Goal: Contribute content: Contribute content

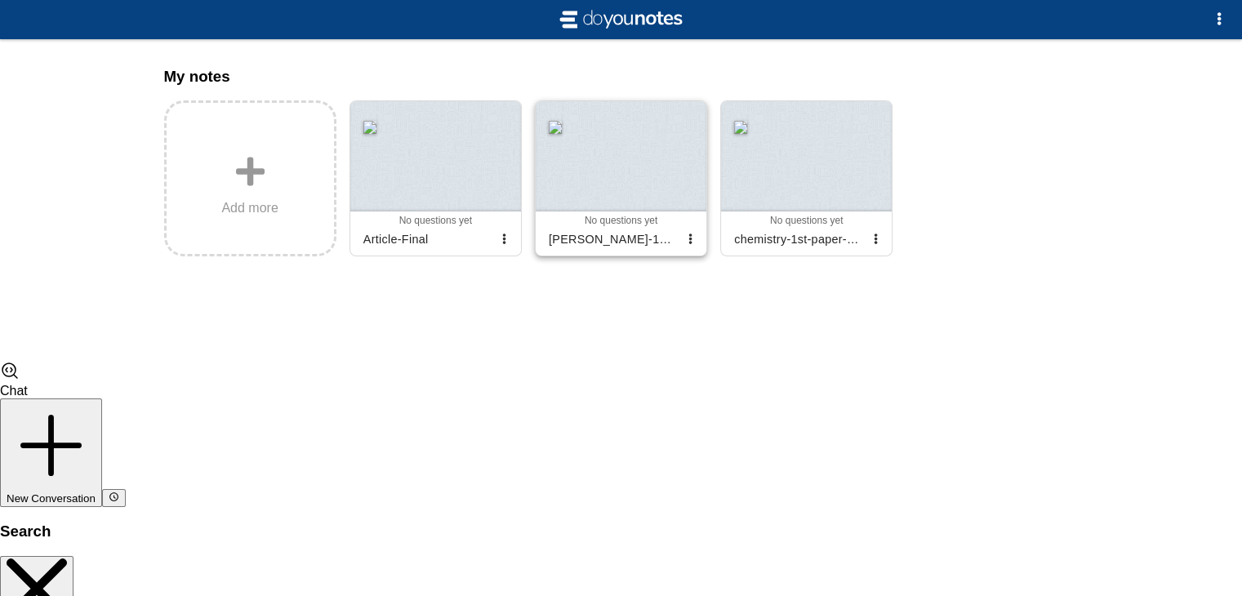
click at [612, 194] on div at bounding box center [621, 156] width 171 height 110
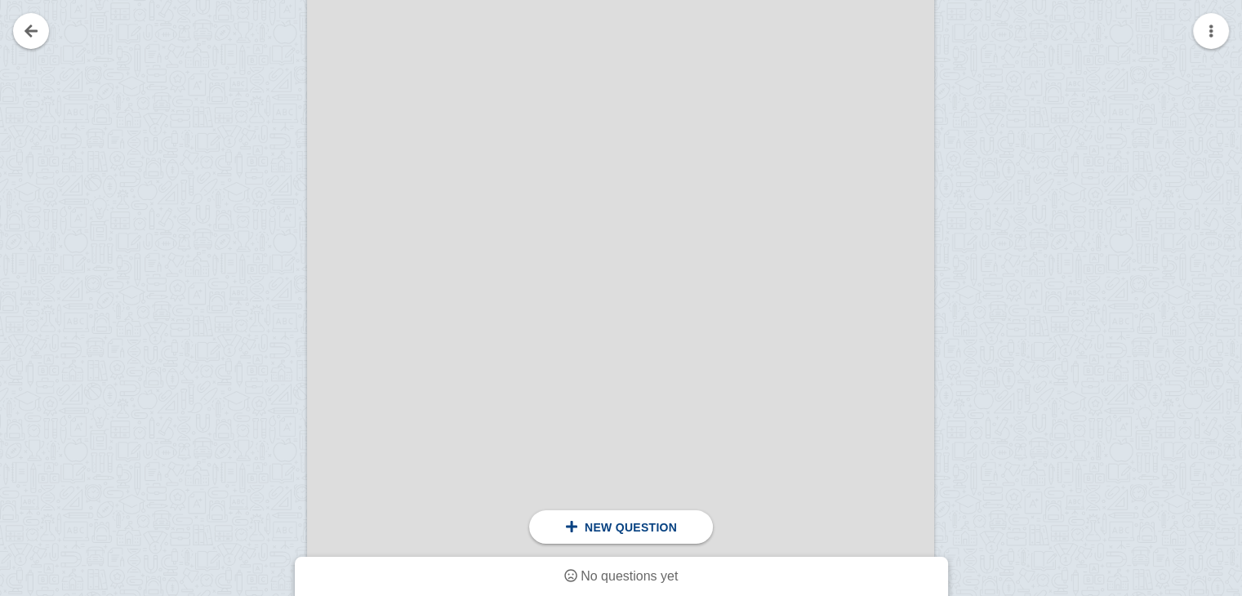
scroll to position [23478, 0]
click at [33, 42] on link at bounding box center [31, 31] width 36 height 36
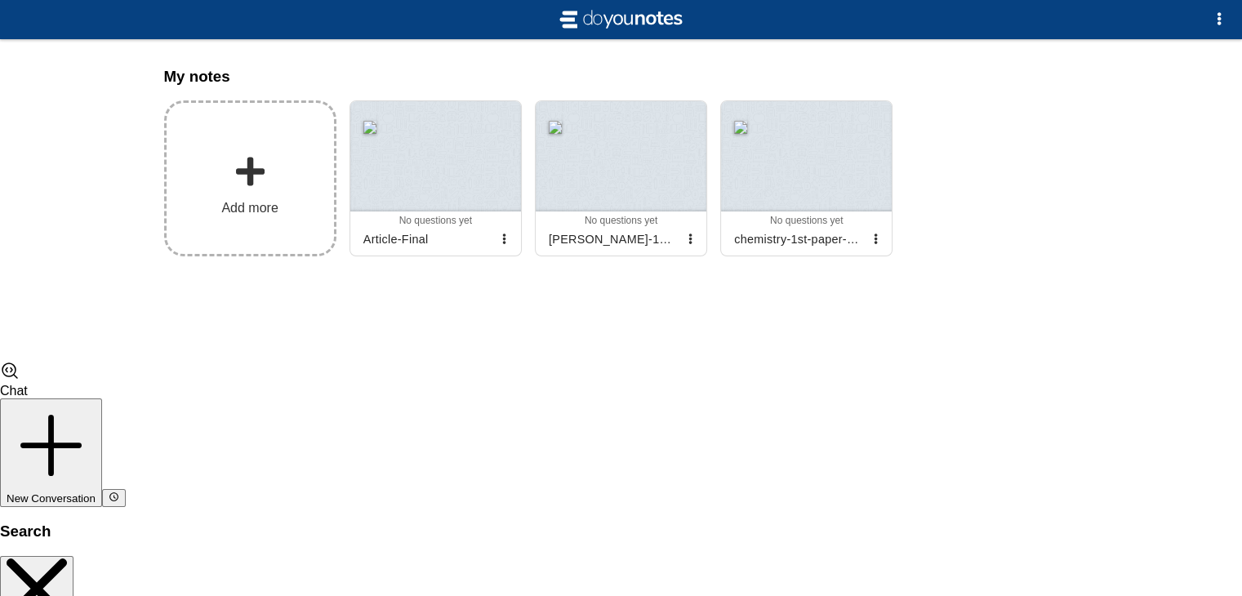
click at [261, 165] on span at bounding box center [250, 171] width 33 height 33
click at [0, 0] on input "Add my notes" at bounding box center [0, 0] width 0 height 0
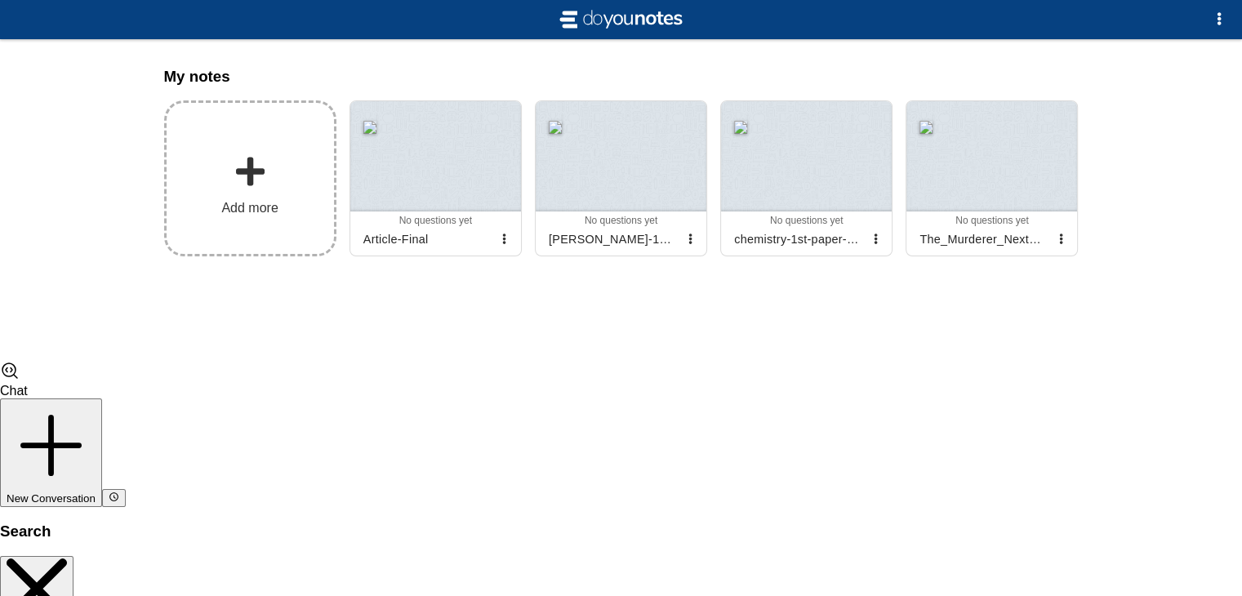
click at [275, 167] on label "Add more" at bounding box center [250, 178] width 172 height 156
click at [0, 0] on input "Add my notes" at bounding box center [0, 0] width 0 height 0
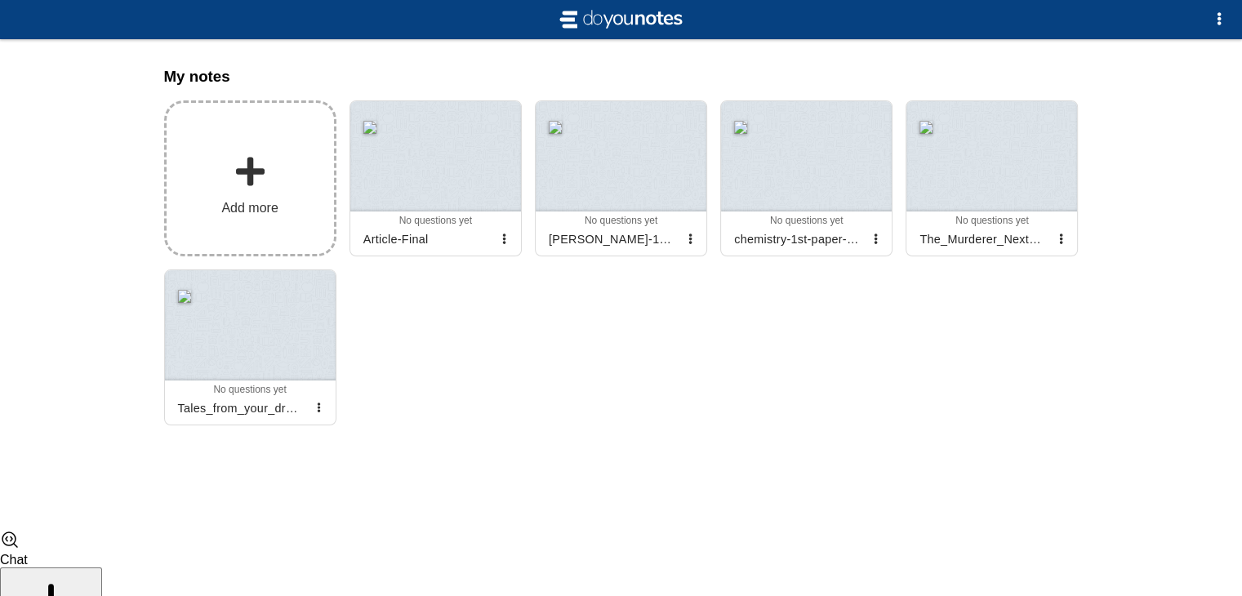
click at [216, 201] on label "Add more" at bounding box center [250, 178] width 172 height 156
click at [0, 0] on input "Add my notes" at bounding box center [0, 0] width 0 height 0
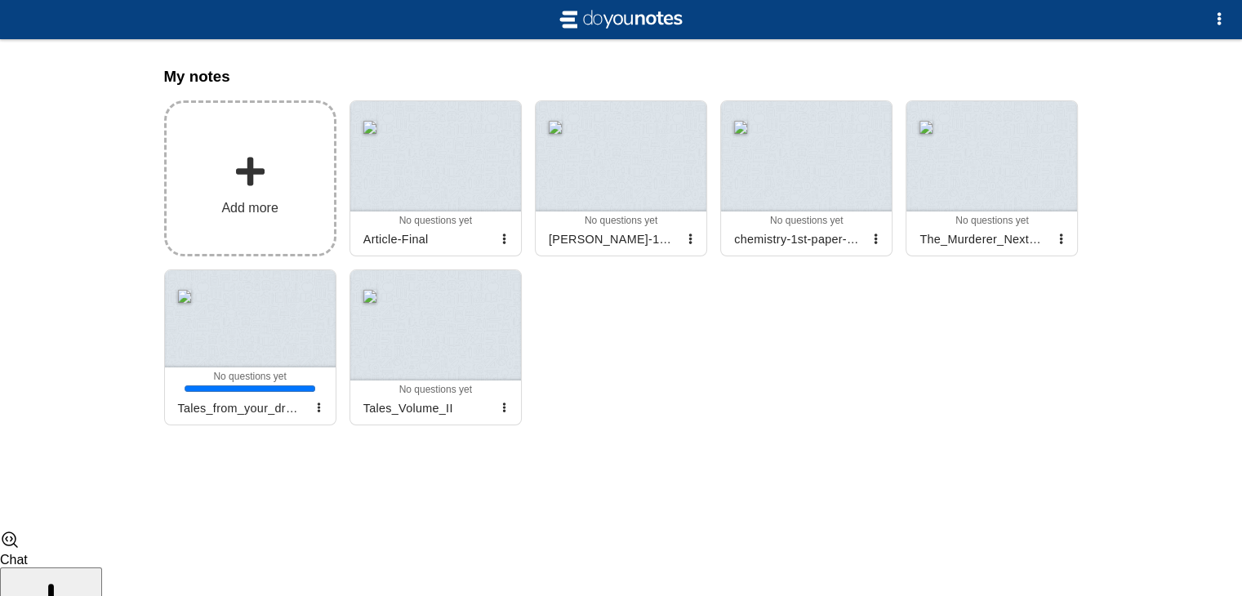
click at [290, 199] on label "Add more" at bounding box center [250, 178] width 172 height 156
click at [0, 0] on input "Add my notes" at bounding box center [0, 0] width 0 height 0
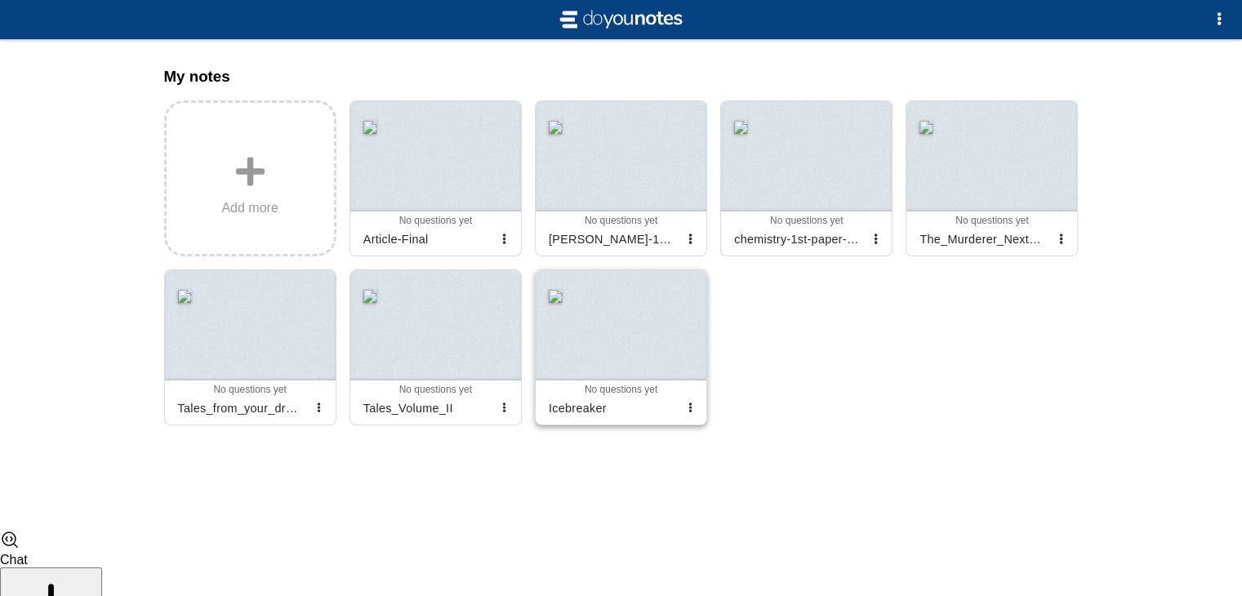
click at [647, 349] on div at bounding box center [621, 325] width 171 height 110
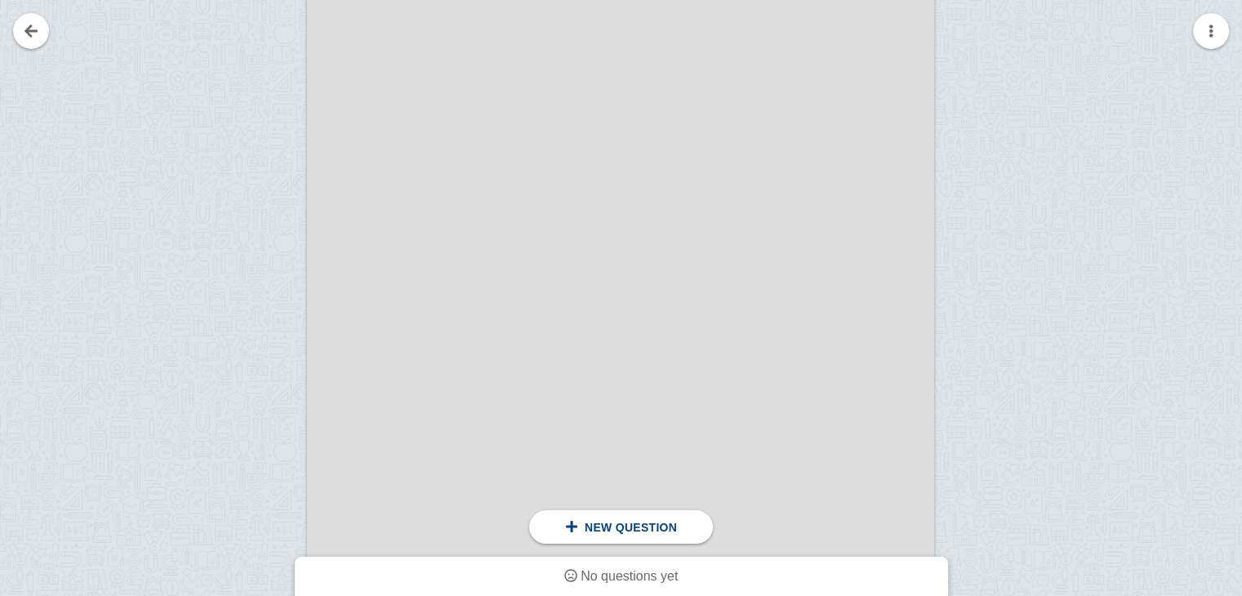
scroll to position [3225, 0]
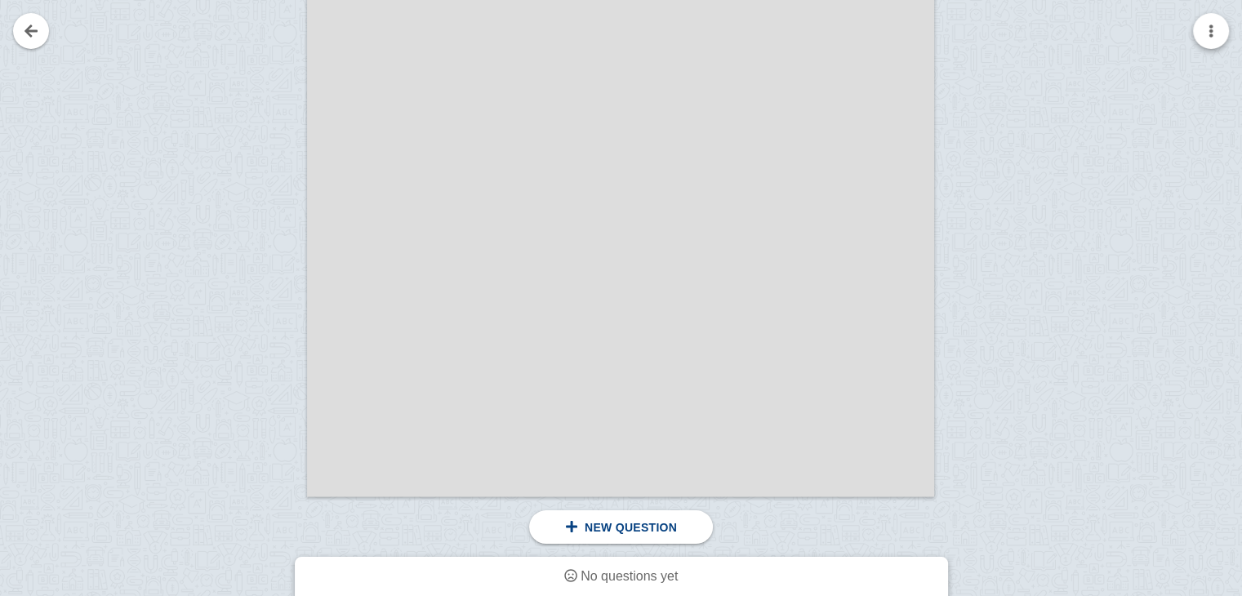
click at [1215, 39] on button "button" at bounding box center [1211, 31] width 36 height 36
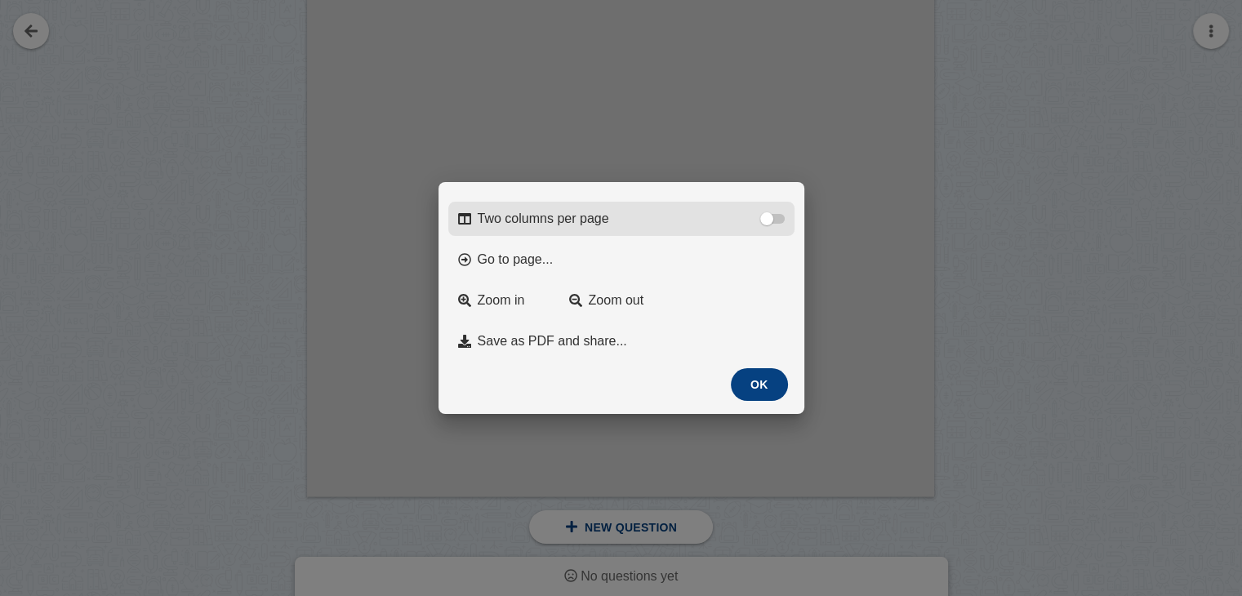
click at [771, 203] on label "Two columns per page" at bounding box center [621, 219] width 346 height 34
click at [0, 0] on input "Two columns per page" at bounding box center [0, 0] width 0 height 0
click at [771, 203] on label "Two columns per page" at bounding box center [621, 219] width 346 height 34
click at [0, 0] on input "Two columns per page" at bounding box center [0, 0] width 0 height 0
click at [771, 203] on label "Two columns per page" at bounding box center [621, 219] width 346 height 34
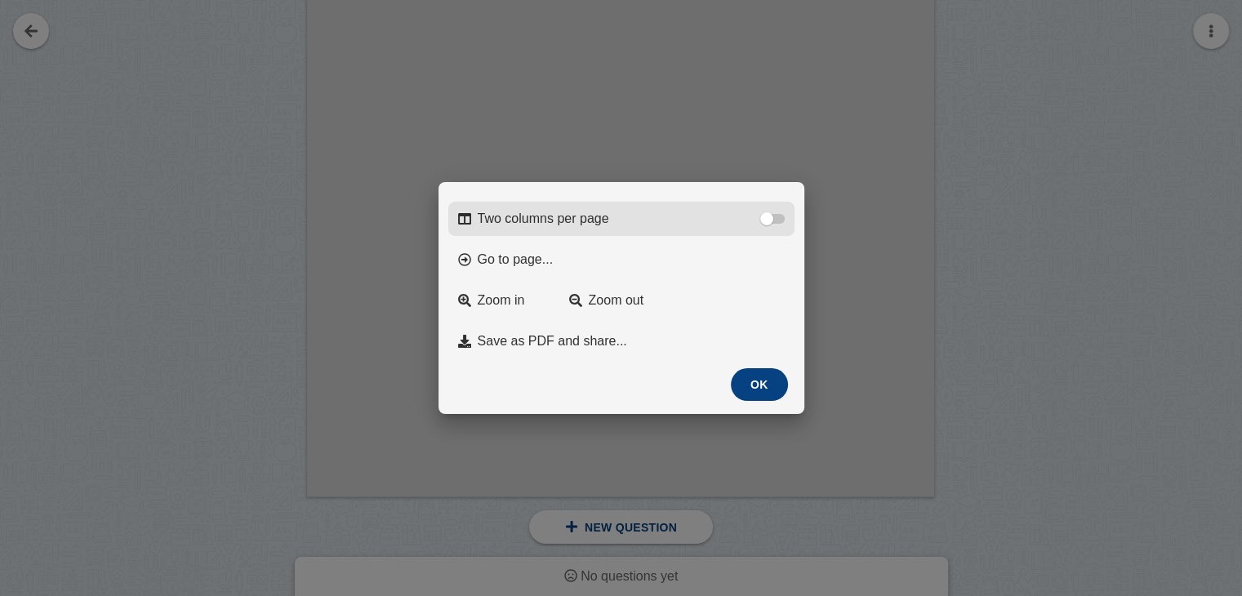
click at [0, 0] on input "Two columns per page" at bounding box center [0, 0] width 0 height 0
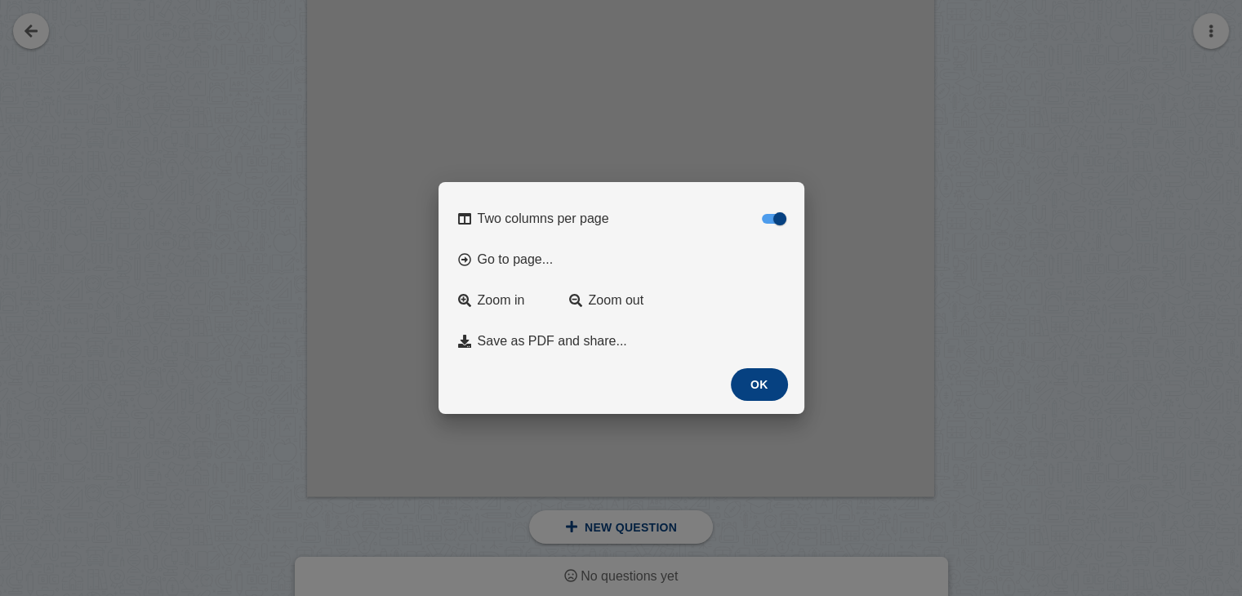
click at [750, 394] on button "OK" at bounding box center [759, 384] width 57 height 33
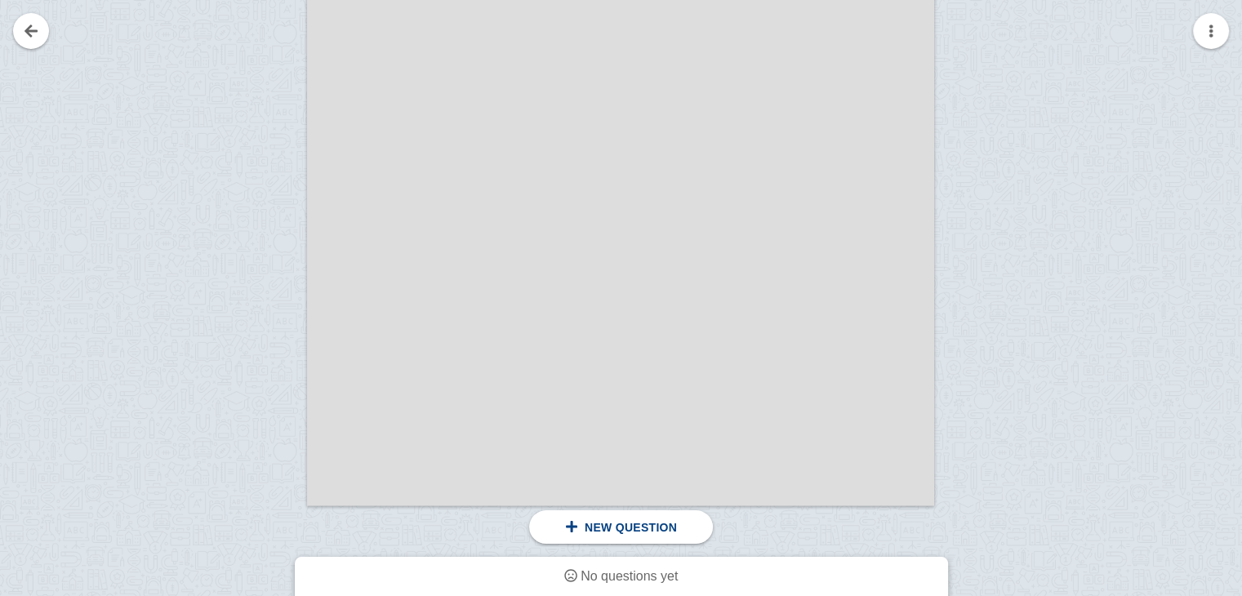
scroll to position [3214, 0]
drag, startPoint x: 1208, startPoint y: 49, endPoint x: 1208, endPoint y: 39, distance: 9.8
click at [1208, 39] on button "button" at bounding box center [1211, 31] width 36 height 36
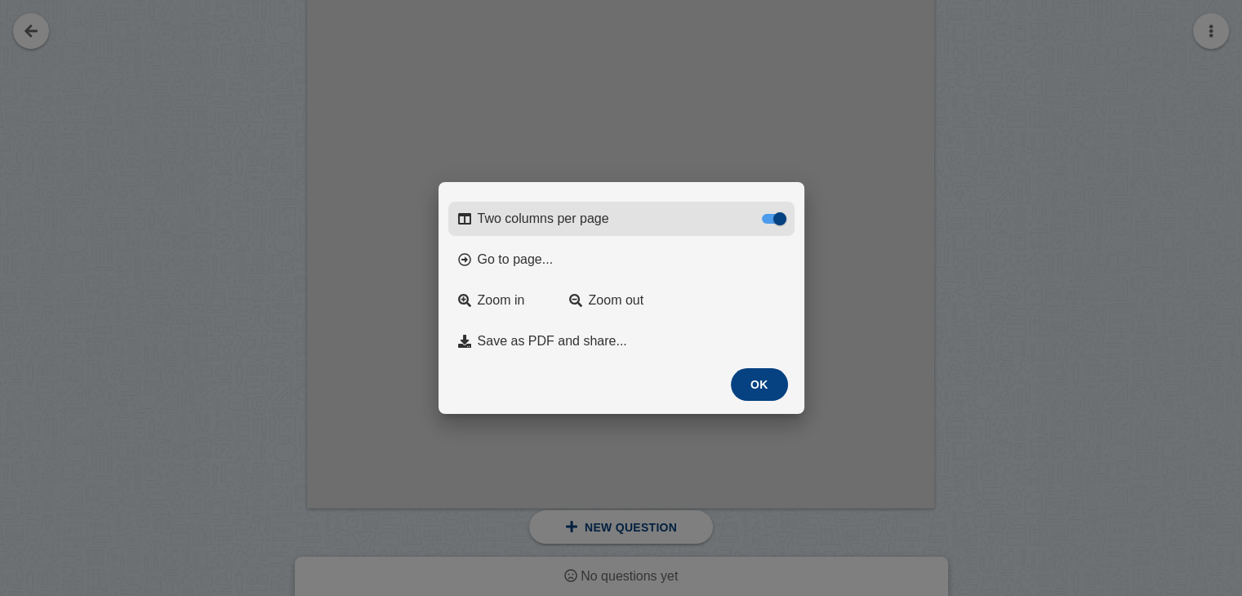
click at [770, 214] on div at bounding box center [773, 219] width 23 height 10
click at [0, 0] on input "Two columns per page" at bounding box center [0, 0] width 0 height 0
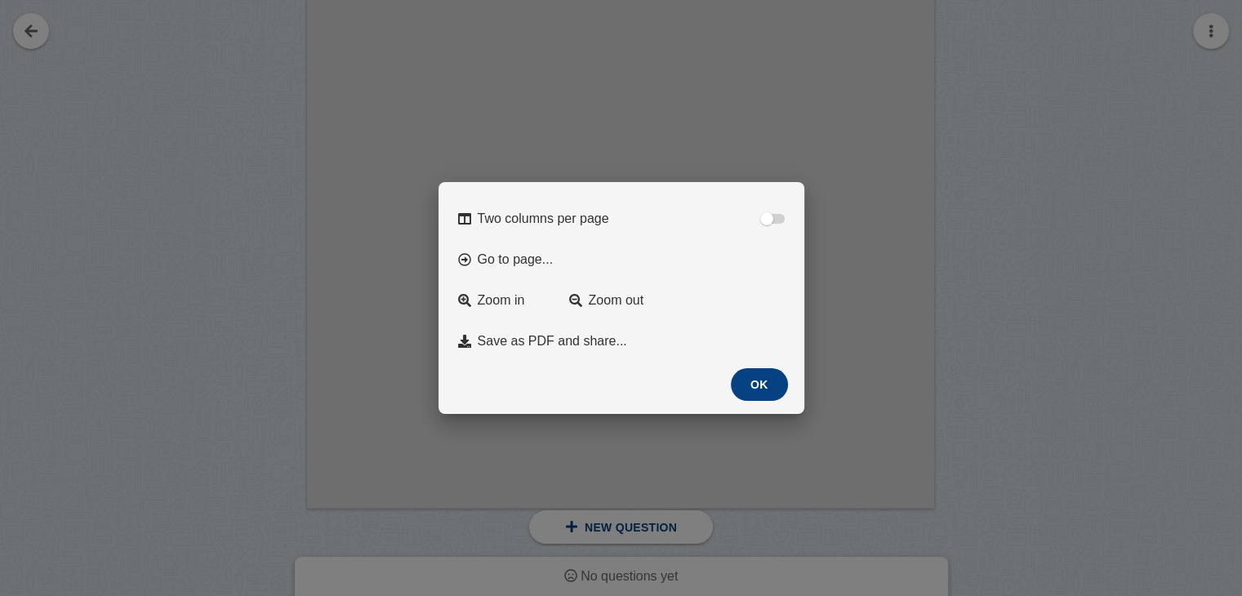
click at [759, 399] on button "OK" at bounding box center [759, 384] width 57 height 33
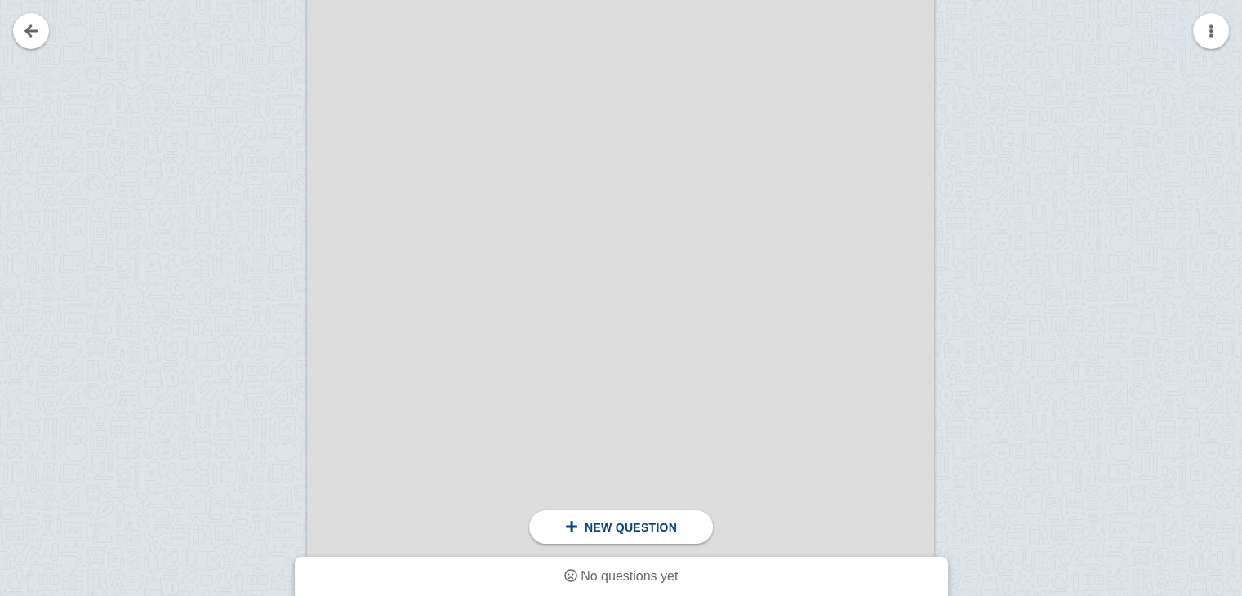
scroll to position [9241, 0]
